Goal: Information Seeking & Learning: Understand process/instructions

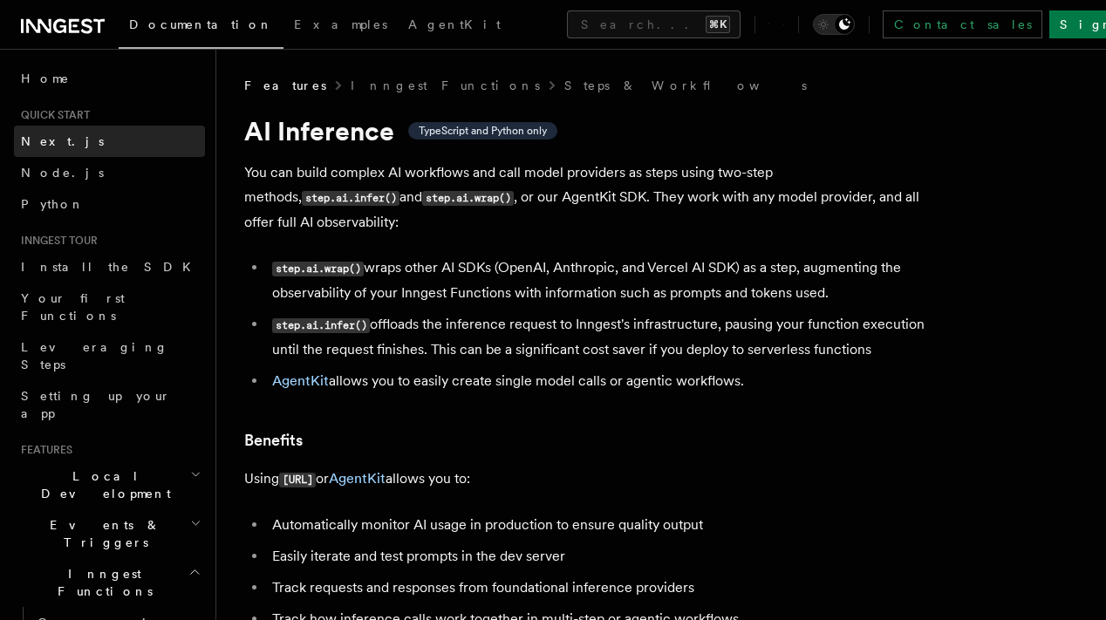
click at [126, 142] on link "Next.js" at bounding box center [109, 141] width 191 height 31
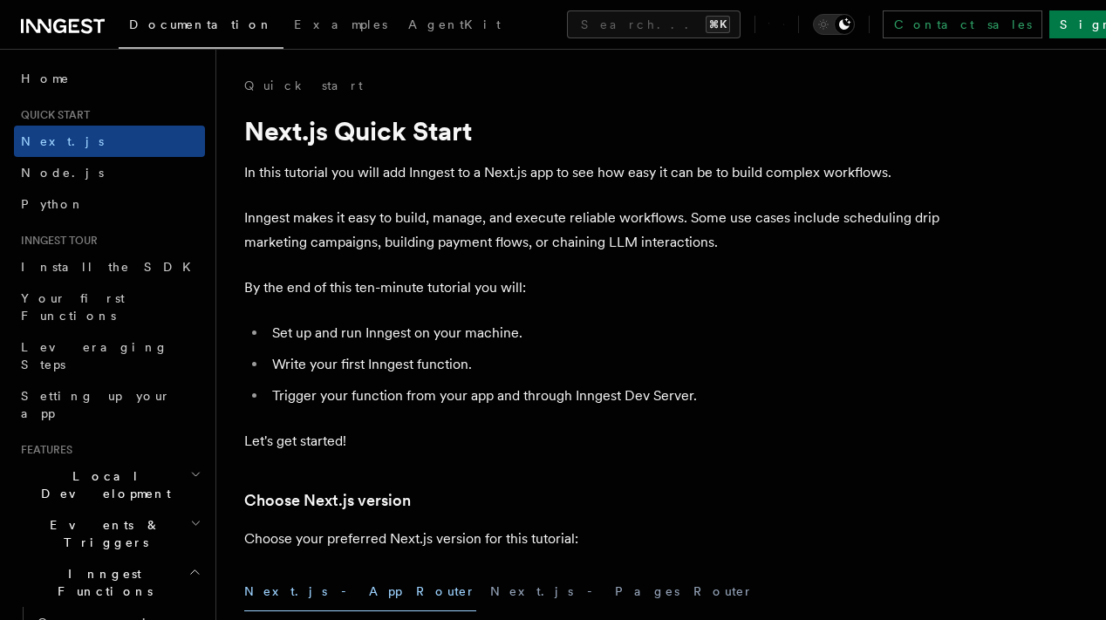
click at [128, 118] on h2 "Quick start" at bounding box center [109, 115] width 191 height 14
click at [99, 82] on link "Home" at bounding box center [109, 78] width 191 height 31
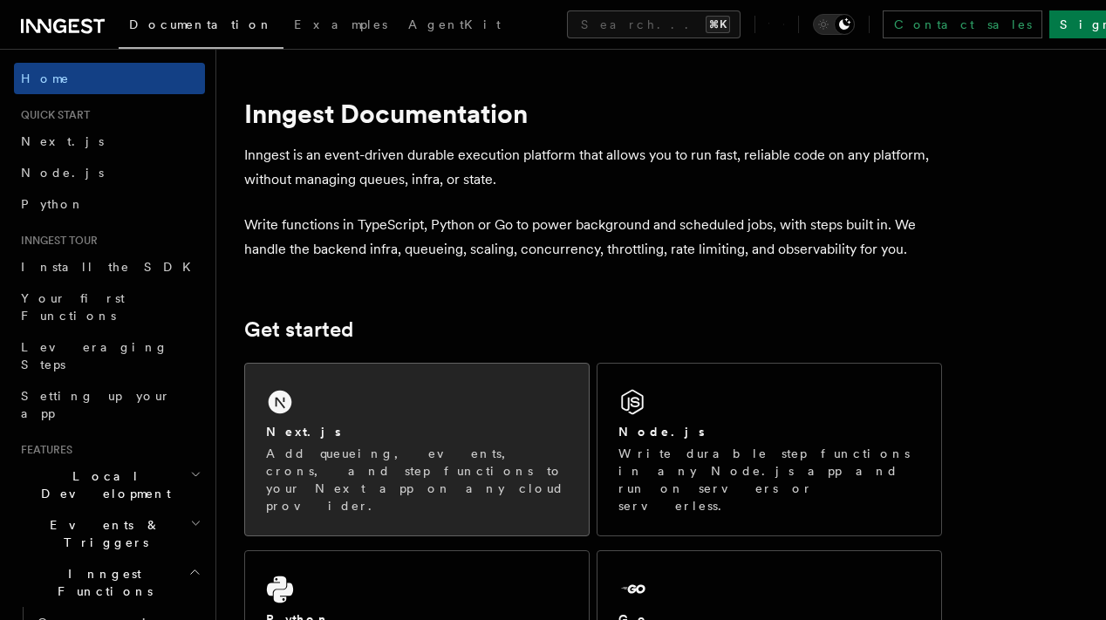
click at [395, 363] on link "Next.js Add queueing, events, crons, and step functions to your Next app on any…" at bounding box center [416, 450] width 345 height 174
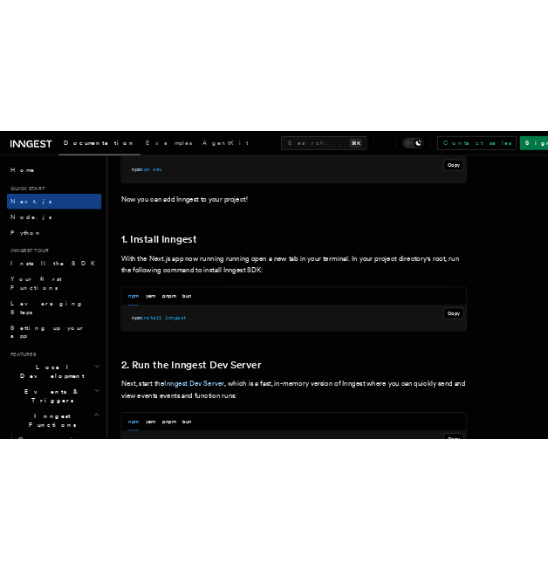
scroll to position [844, 0]
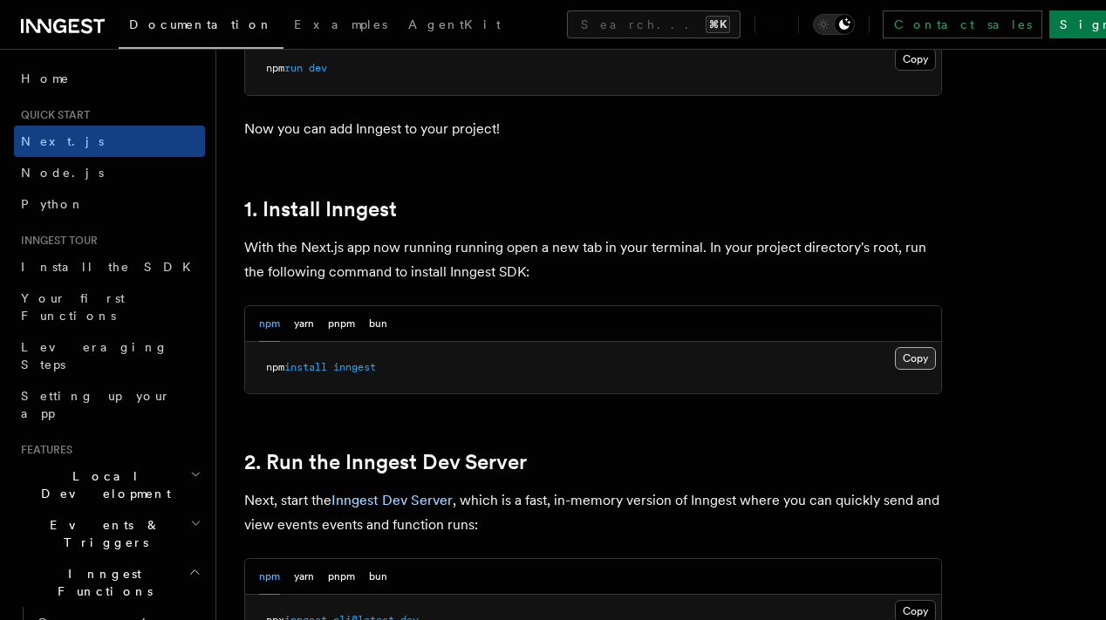
click at [929, 363] on button "Copy Copied" at bounding box center [915, 358] width 41 height 23
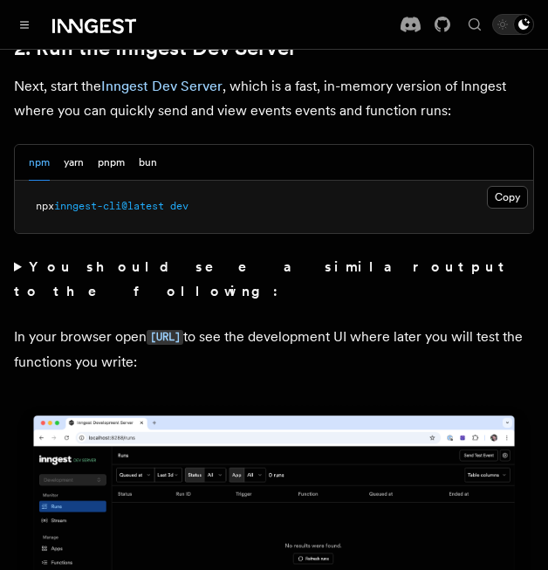
scroll to position [1323, 0]
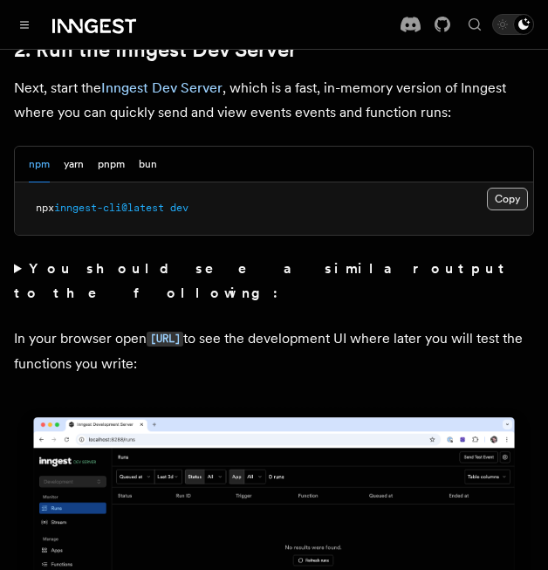
click at [514, 188] on button "Copy Copied" at bounding box center [507, 199] width 41 height 23
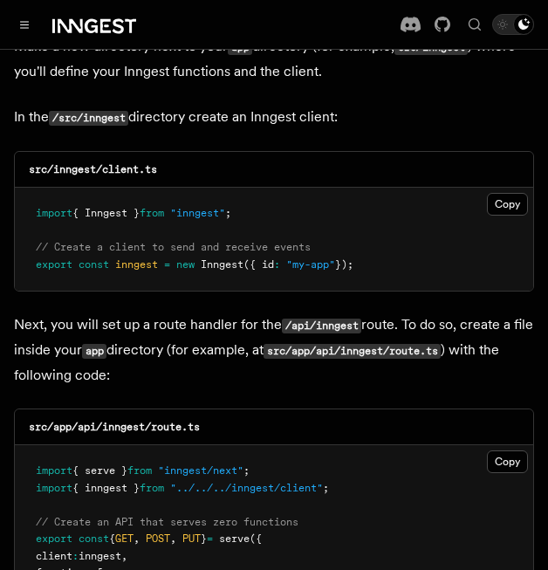
scroll to position [2195, 0]
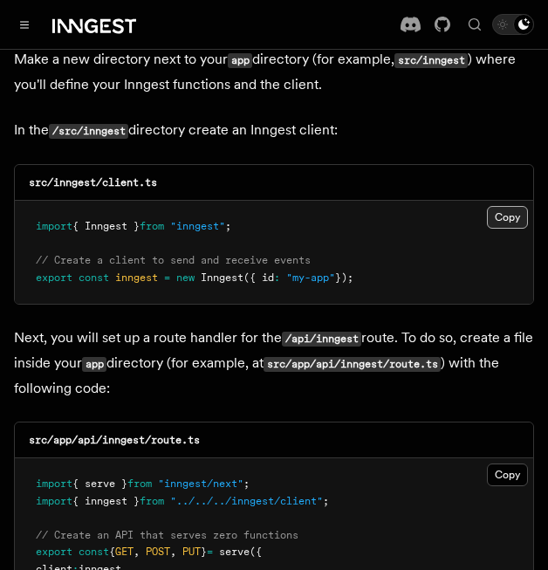
click at [496, 206] on button "Copy Copied" at bounding box center [507, 217] width 41 height 23
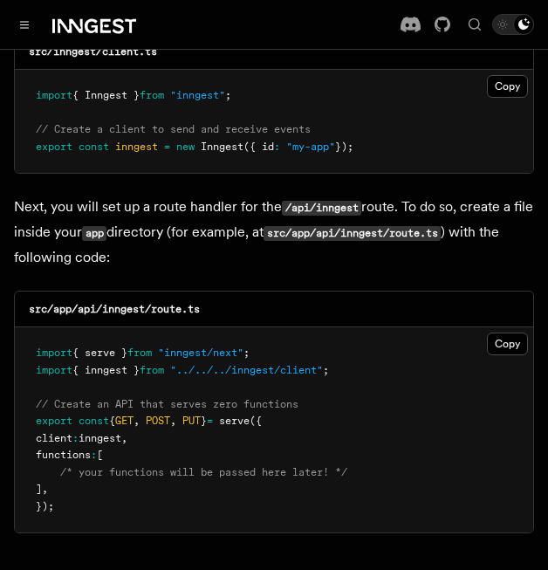
scroll to position [2332, 0]
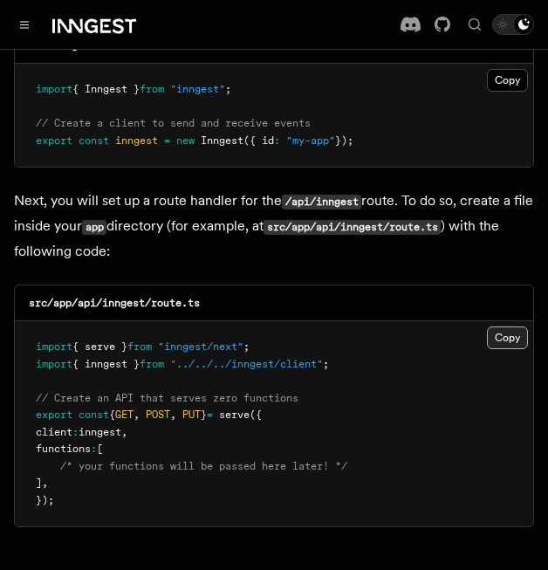
click at [487, 326] on button "Copy Copied" at bounding box center [507, 337] width 41 height 23
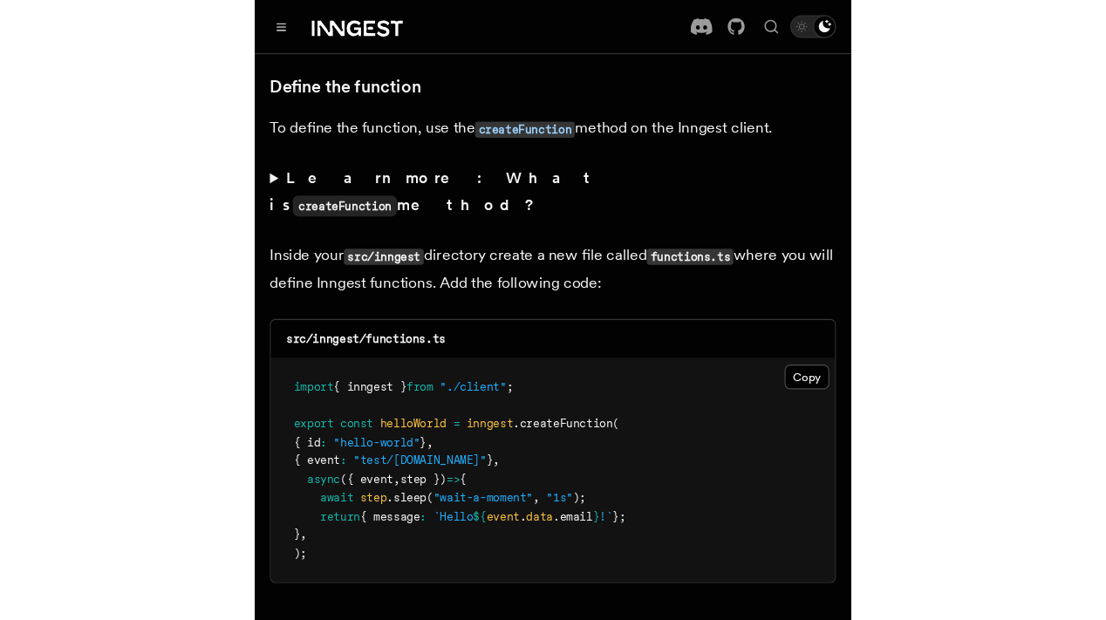
scroll to position [3001, 0]
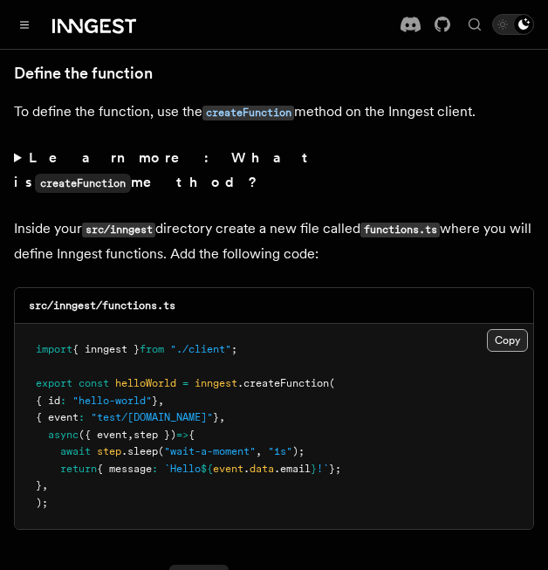
click at [514, 329] on button "Copy Copied" at bounding box center [507, 340] width 41 height 23
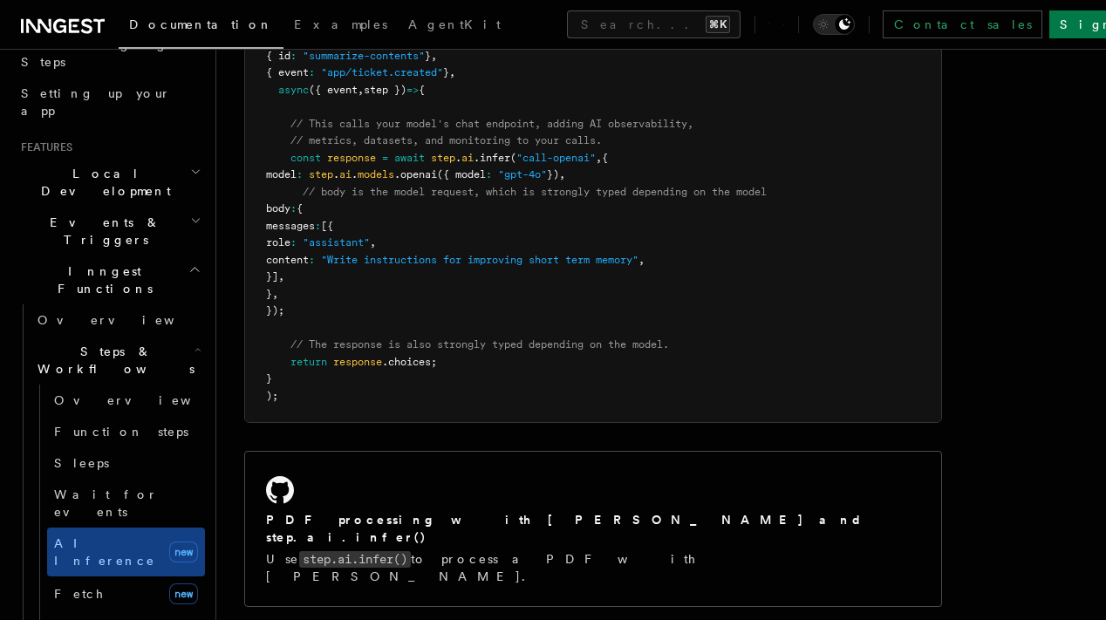
scroll to position [1123, 0]
click at [161, 528] on link "AI Inference new" at bounding box center [126, 552] width 158 height 49
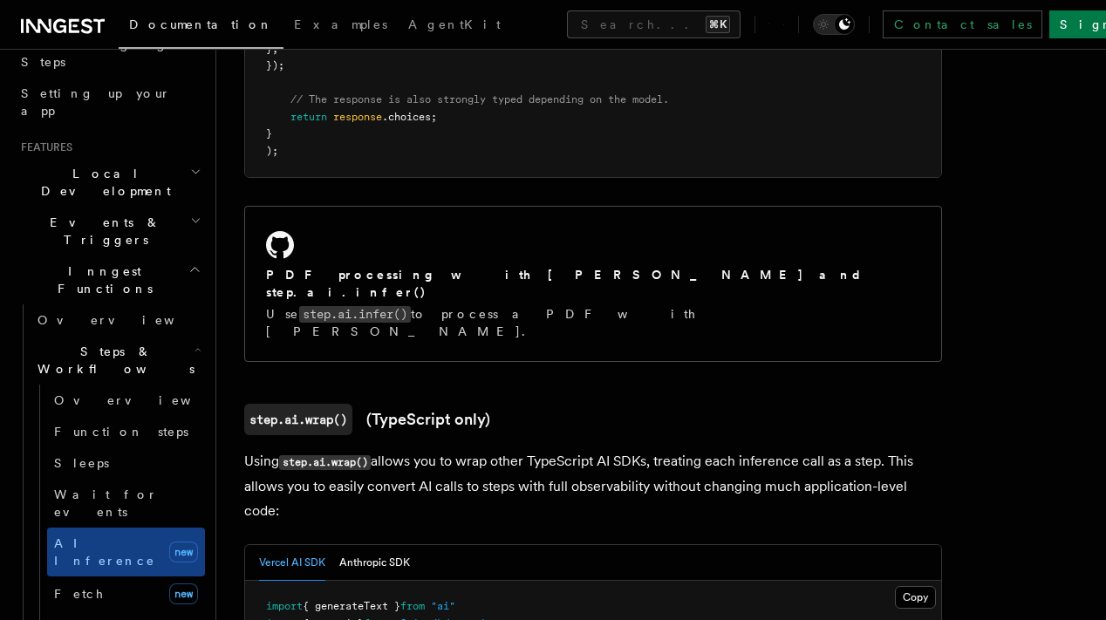
scroll to position [1356, 0]
